Goal: Task Accomplishment & Management: Use online tool/utility

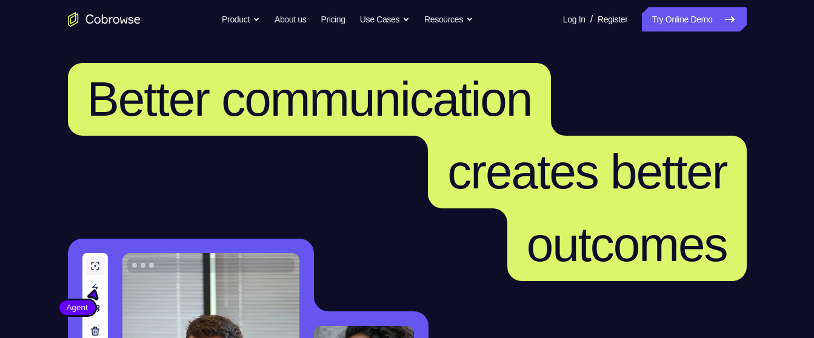
click at [696, 21] on link "Try Online Demo" at bounding box center [694, 19] width 104 height 24
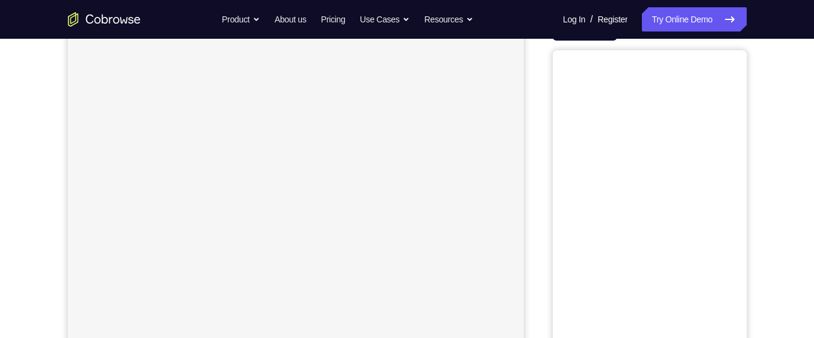
scroll to position [90, 0]
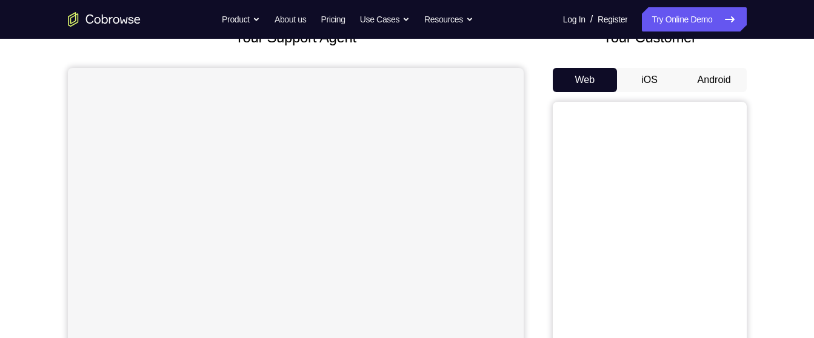
click at [721, 80] on button "Android" at bounding box center [714, 80] width 65 height 24
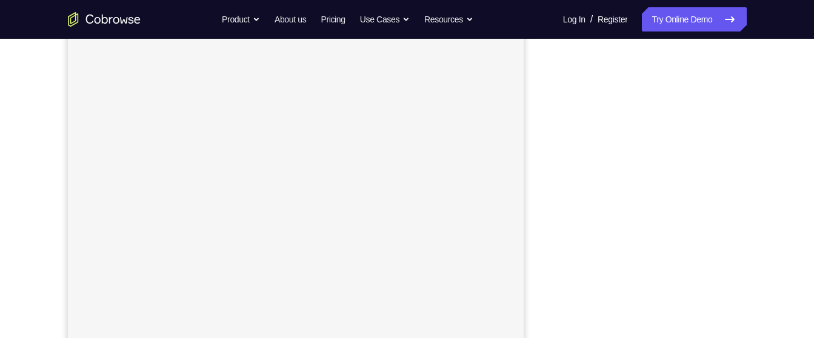
scroll to position [210, 0]
